Goal: Find specific page/section: Find specific page/section

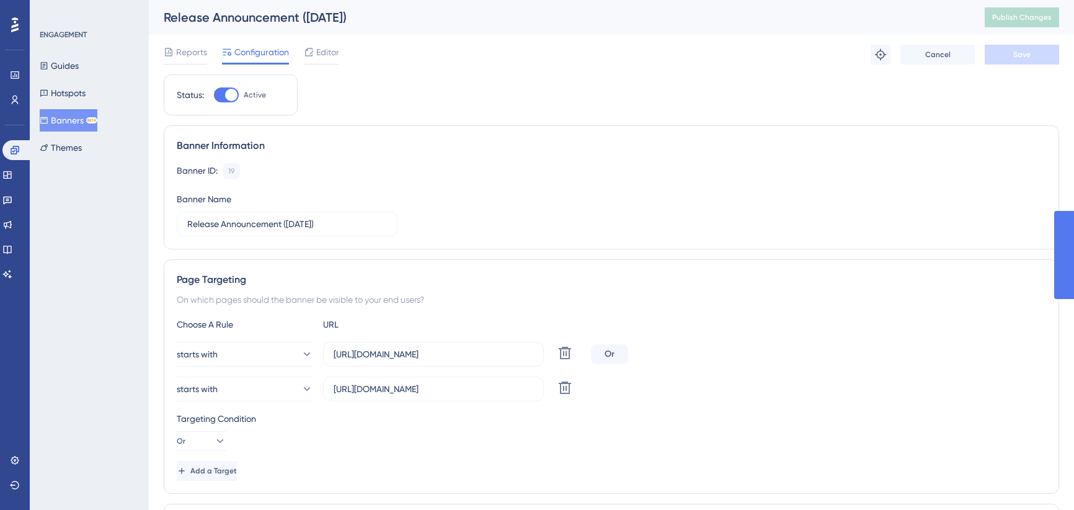
click at [78, 122] on button "Banners BETA" at bounding box center [69, 120] width 58 height 22
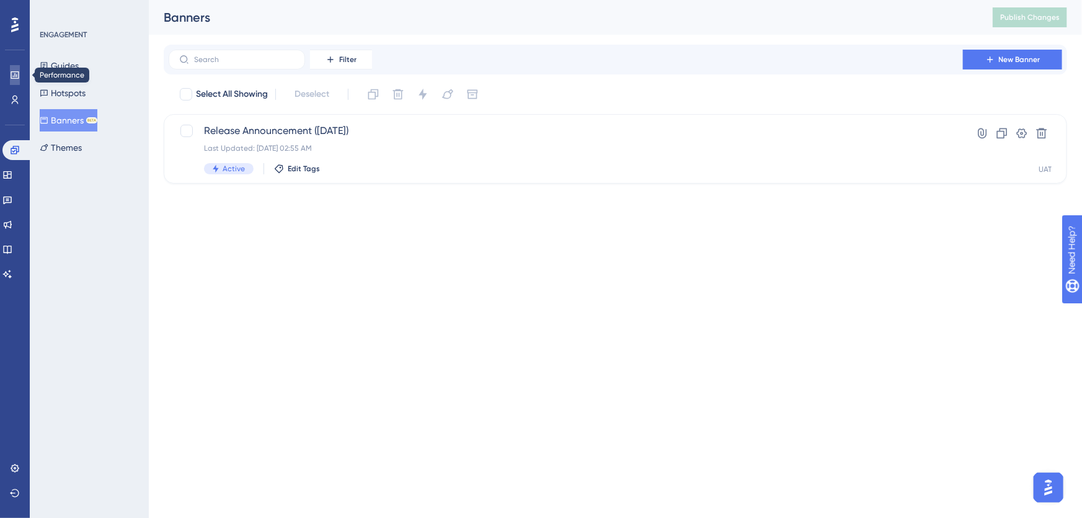
click at [12, 79] on icon at bounding box center [15, 75] width 10 height 10
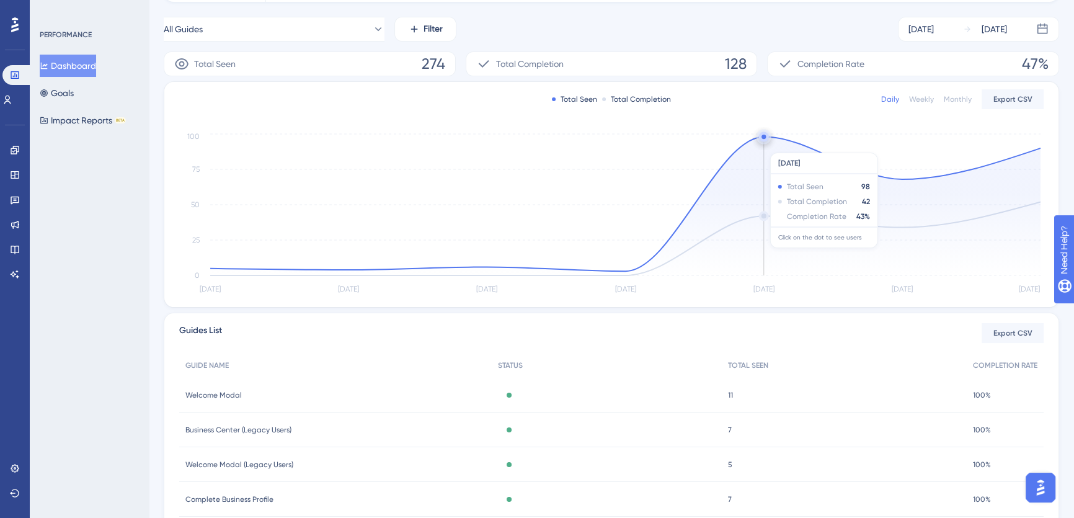
scroll to position [169, 0]
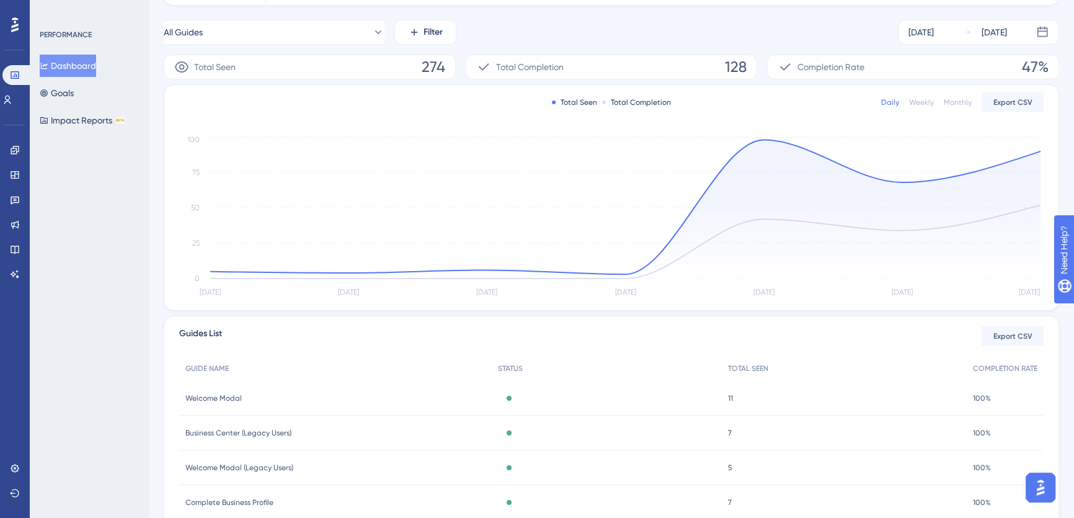
click at [761, 28] on div "All Guides Filter [DATE] [DATE]" at bounding box center [612, 32] width 896 height 25
